Goal: Find specific page/section: Find specific page/section

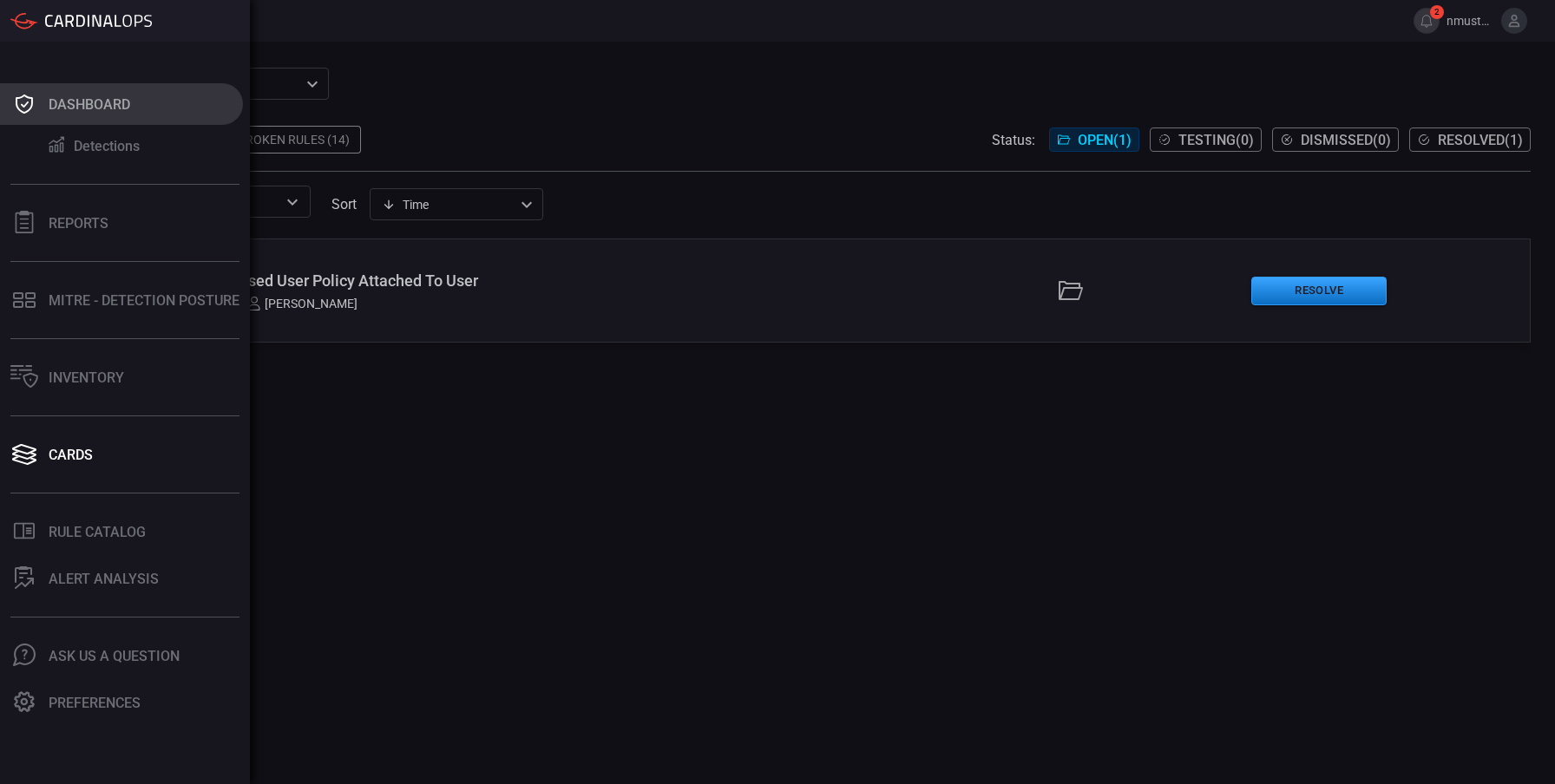
click at [31, 100] on icon at bounding box center [25, 103] width 28 height 25
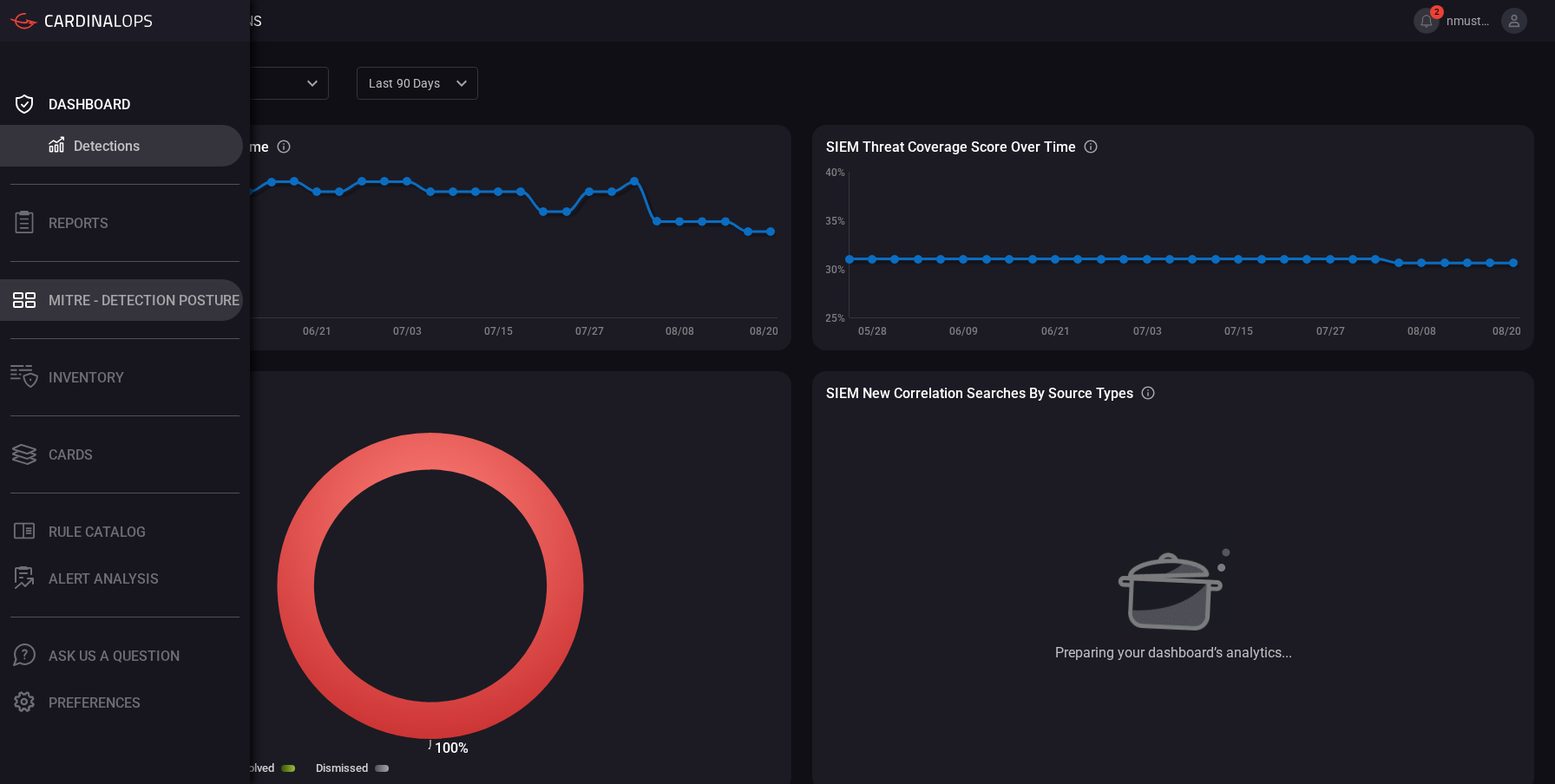
click at [81, 292] on div "MITRE - Detection Posture" at bounding box center [144, 300] width 191 height 17
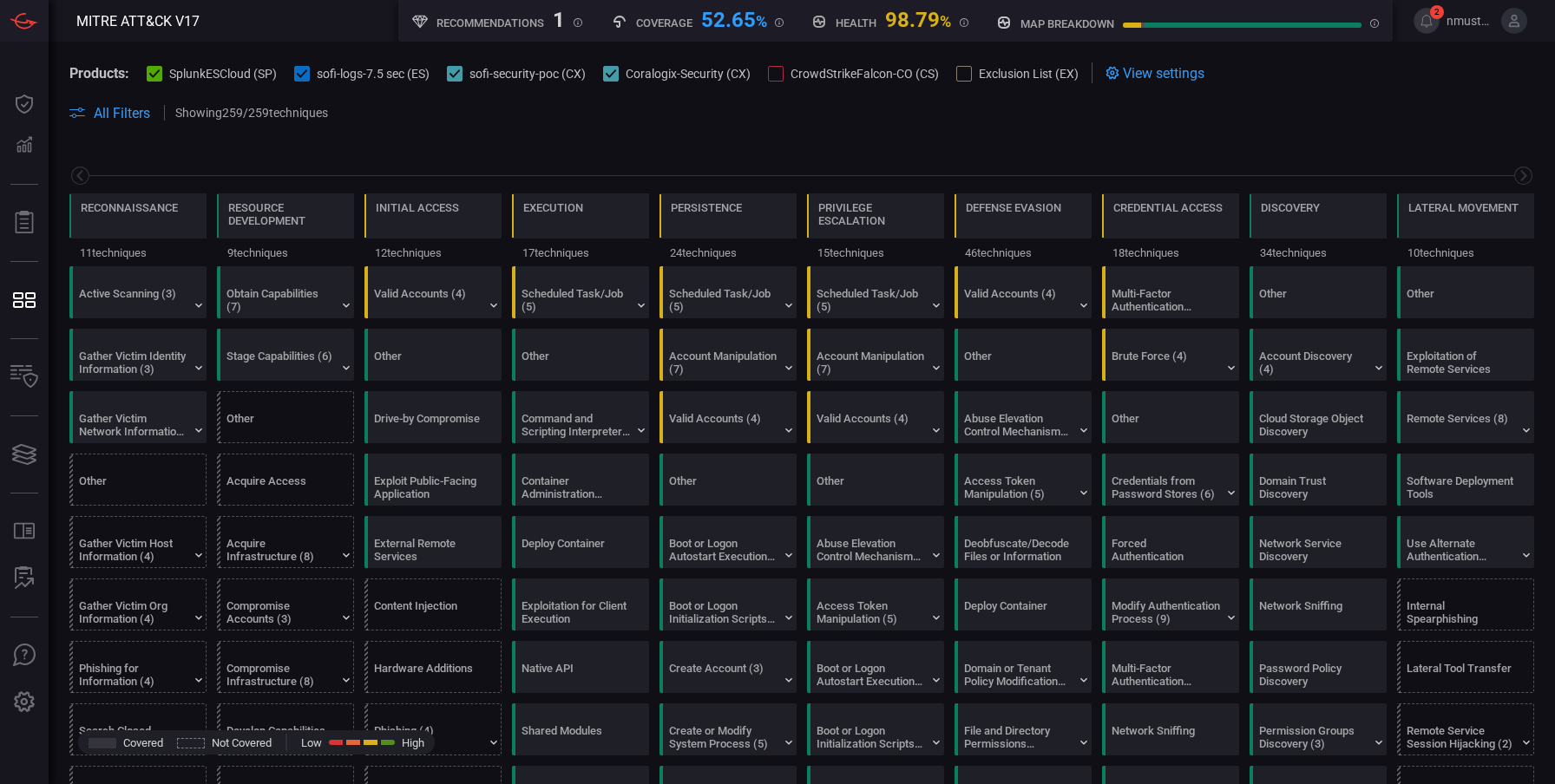
scroll to position [0, 227]
